Goal: Register for event/course

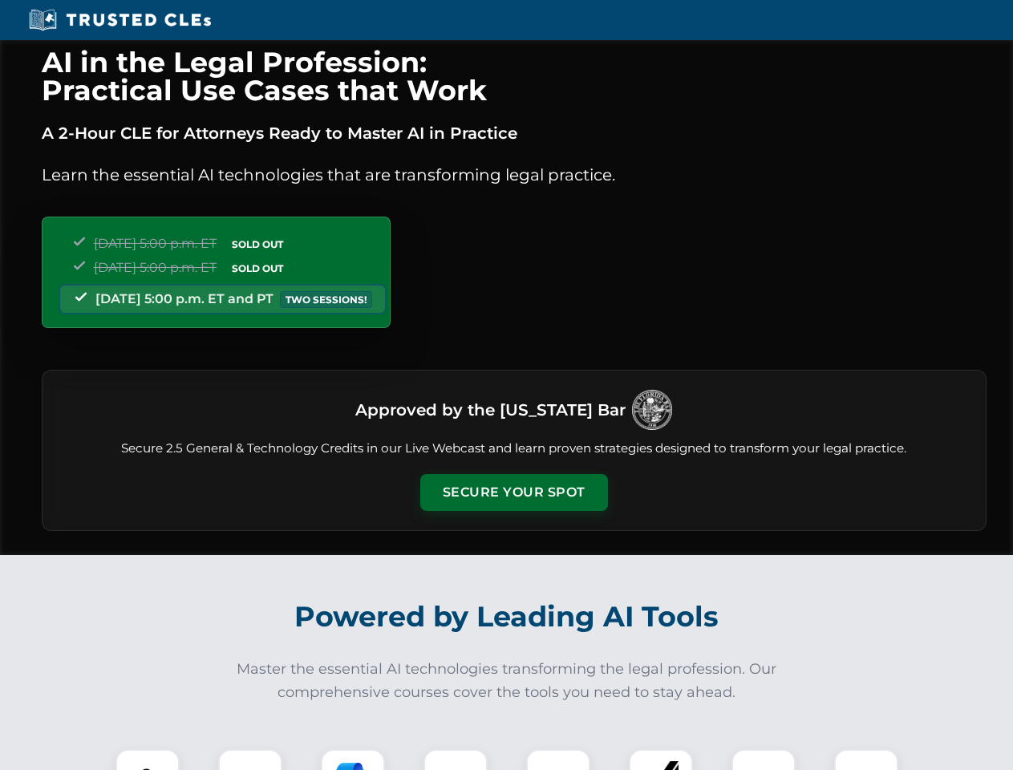
click at [514, 493] on button "Secure Your Spot" at bounding box center [514, 492] width 188 height 37
click at [148, 760] on img at bounding box center [147, 781] width 47 height 47
click at [250, 760] on div at bounding box center [250, 781] width 64 height 64
